Goal: Task Accomplishment & Management: Manage account settings

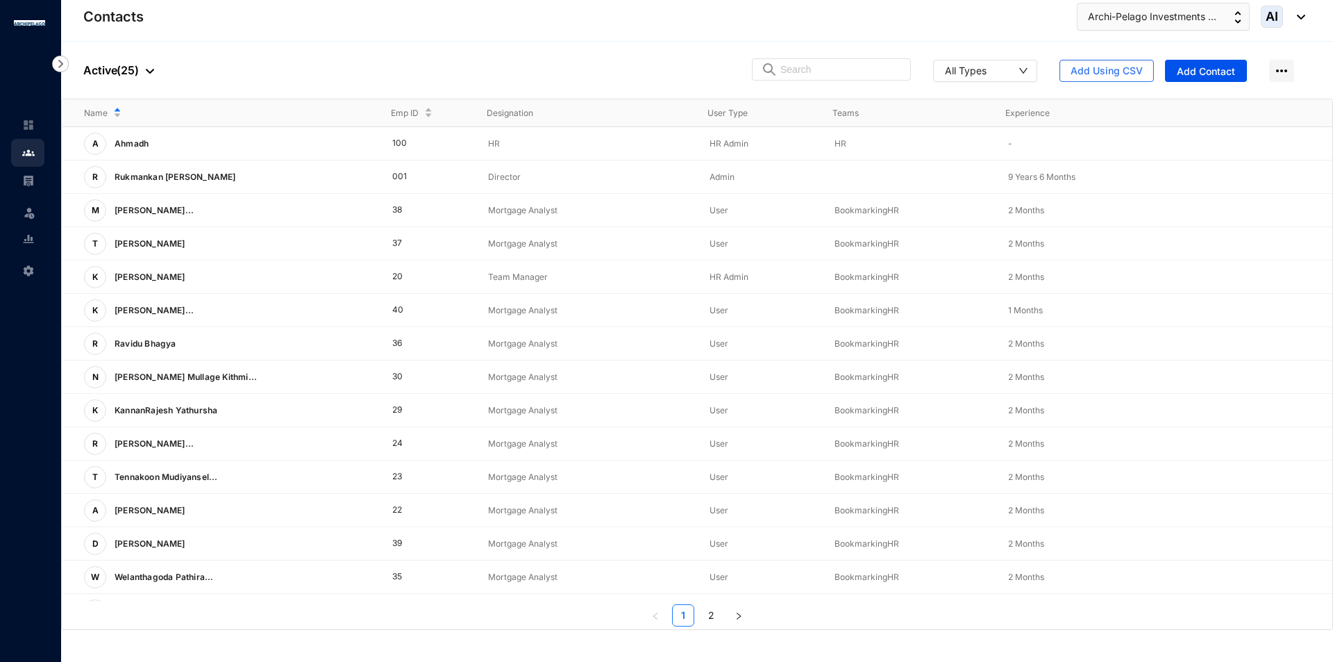
click at [34, 270] on img at bounding box center [28, 271] width 12 height 12
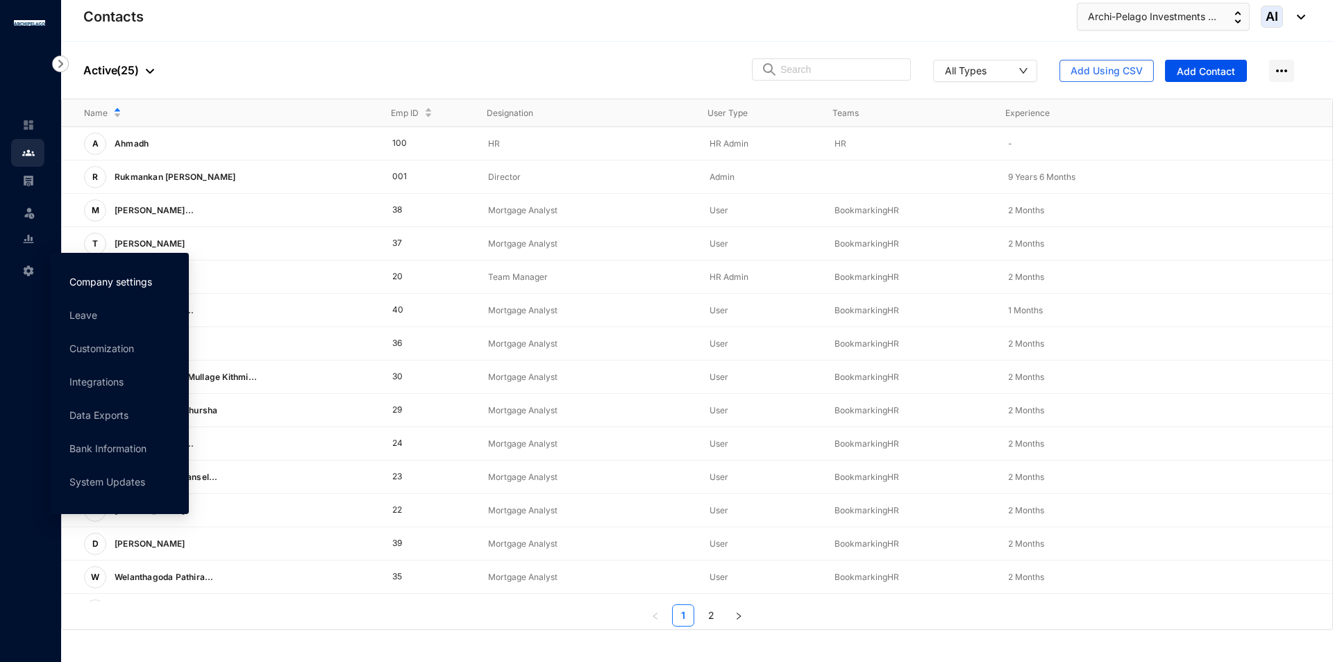
click at [137, 280] on link "Company settings" at bounding box center [110, 282] width 83 height 12
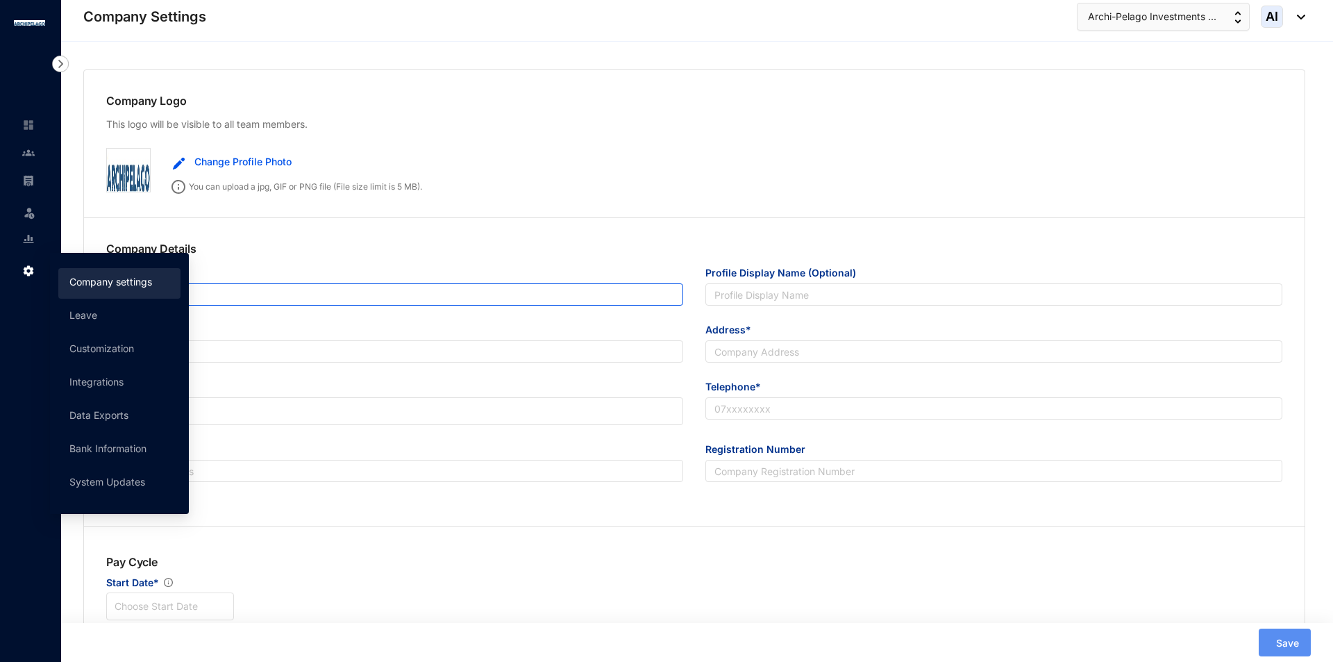
click at [305, 242] on p "Company Details" at bounding box center [694, 252] width 1176 height 25
click at [244, 244] on p "Company Details" at bounding box center [694, 252] width 1176 height 25
click at [228, 292] on input "Company Name*" at bounding box center [394, 294] width 577 height 22
click at [381, 295] on input "Company Name*" at bounding box center [394, 294] width 577 height 22
click at [378, 292] on input "Company Name*" at bounding box center [394, 294] width 577 height 22
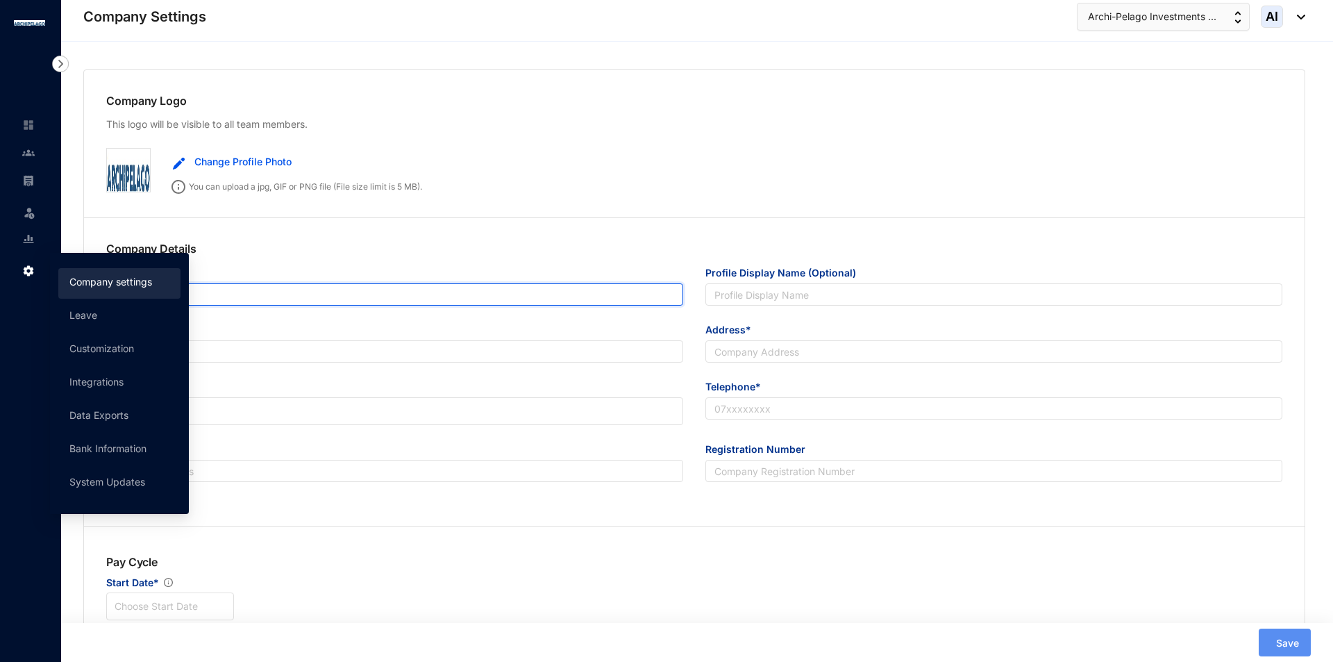
click at [378, 292] on input "Company Name*" at bounding box center [394, 294] width 577 height 22
click at [378, 294] on input "Company Name*" at bounding box center [394, 294] width 577 height 22
click at [378, 295] on input "Company Name*" at bounding box center [394, 294] width 577 height 22
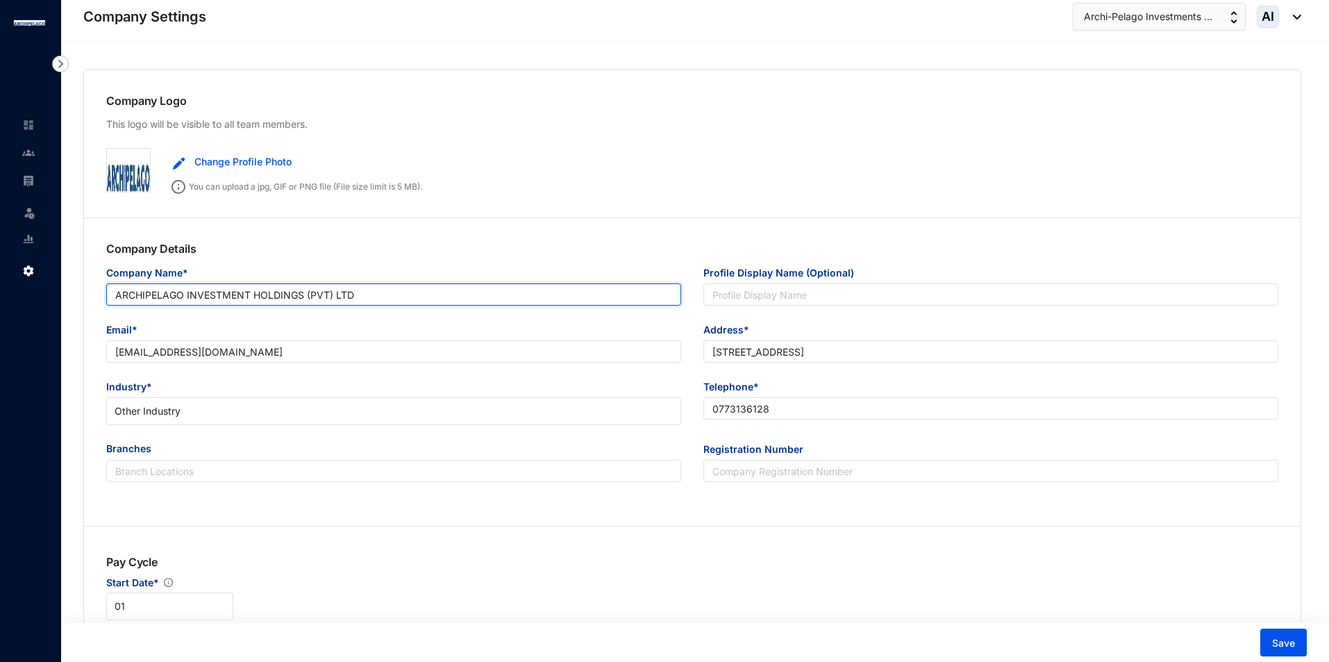
type input "ARCHIPELAGO INVESTMENT HOLDINGS (PVT) LTD"
type input "[EMAIL_ADDRESS][DOMAIN_NAME]"
type input "[STREET_ADDRESS]"
type input "0773136128"
type input "A"
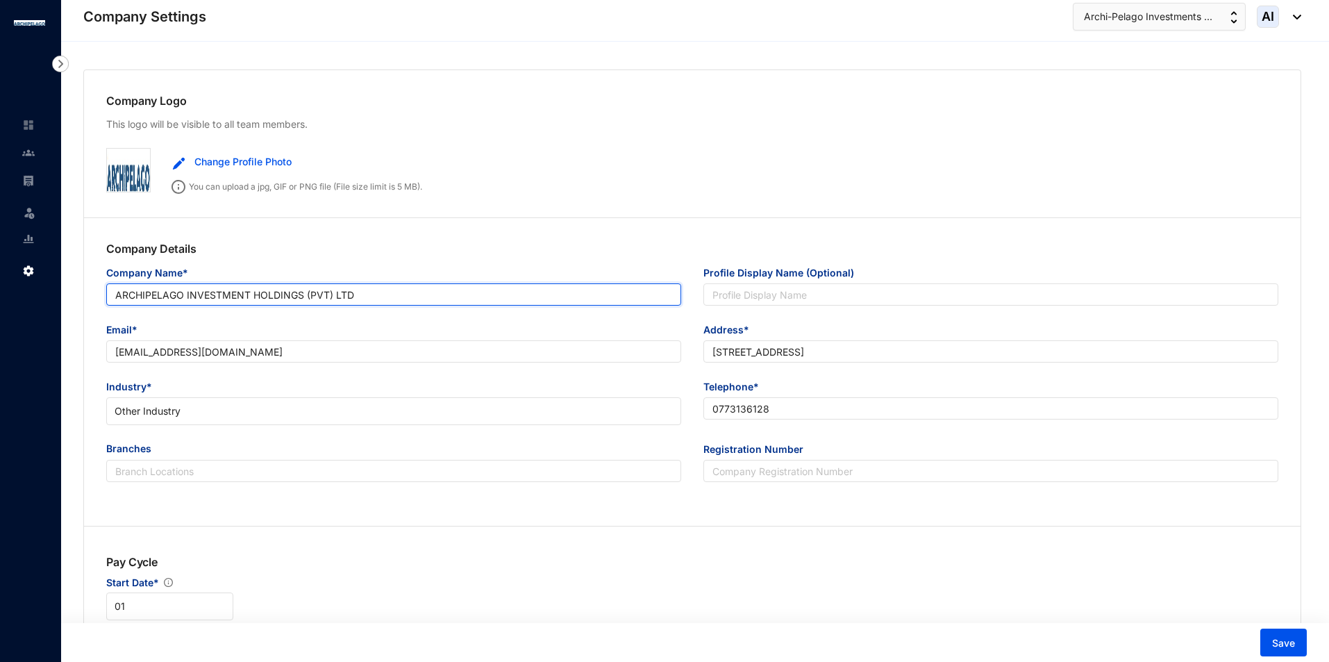
type input "56066"
type input "9"
radio input "true"
checkbox input "true"
